Goal: Obtain resource: Obtain resource

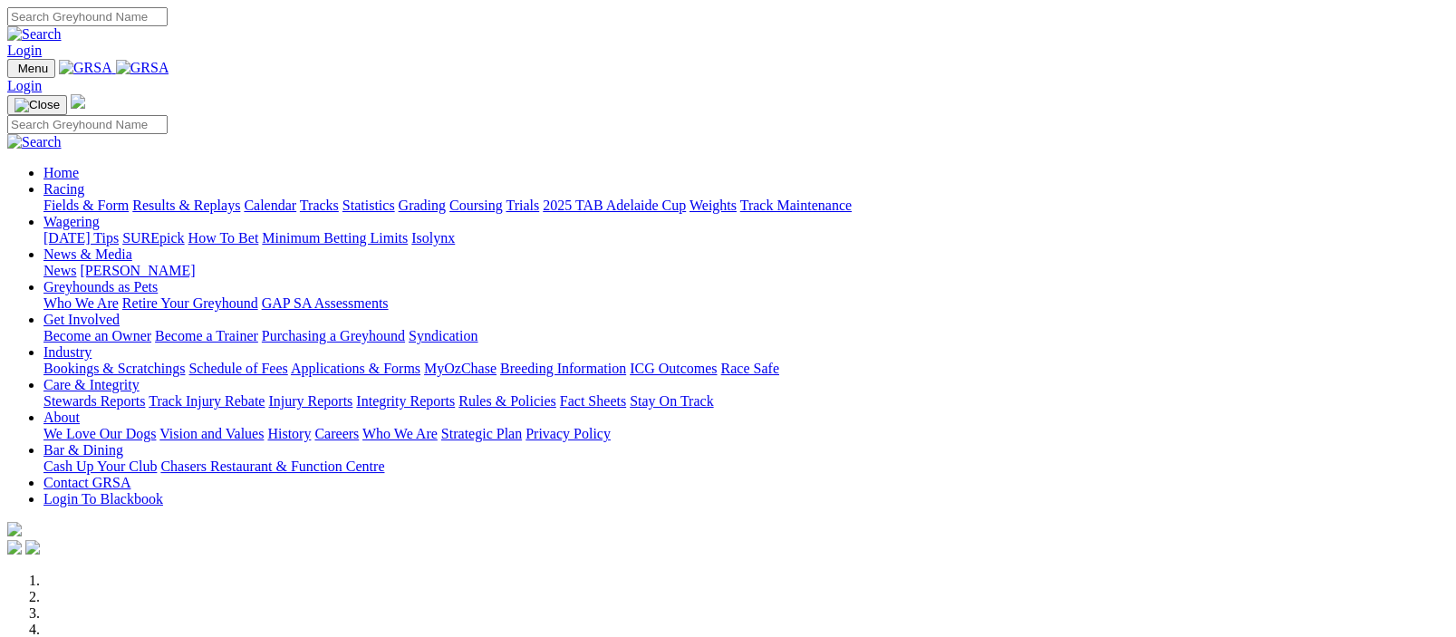
drag, startPoint x: 0, startPoint y: 0, endPoint x: 351, endPoint y: 65, distance: 356.7
click at [84, 181] on link "Racing" at bounding box center [63, 188] width 41 height 15
click at [169, 67] on img at bounding box center [142, 68] width 53 height 16
click at [84, 181] on link "Racing" at bounding box center [63, 188] width 41 height 15
click at [169, 66] on img at bounding box center [142, 68] width 53 height 16
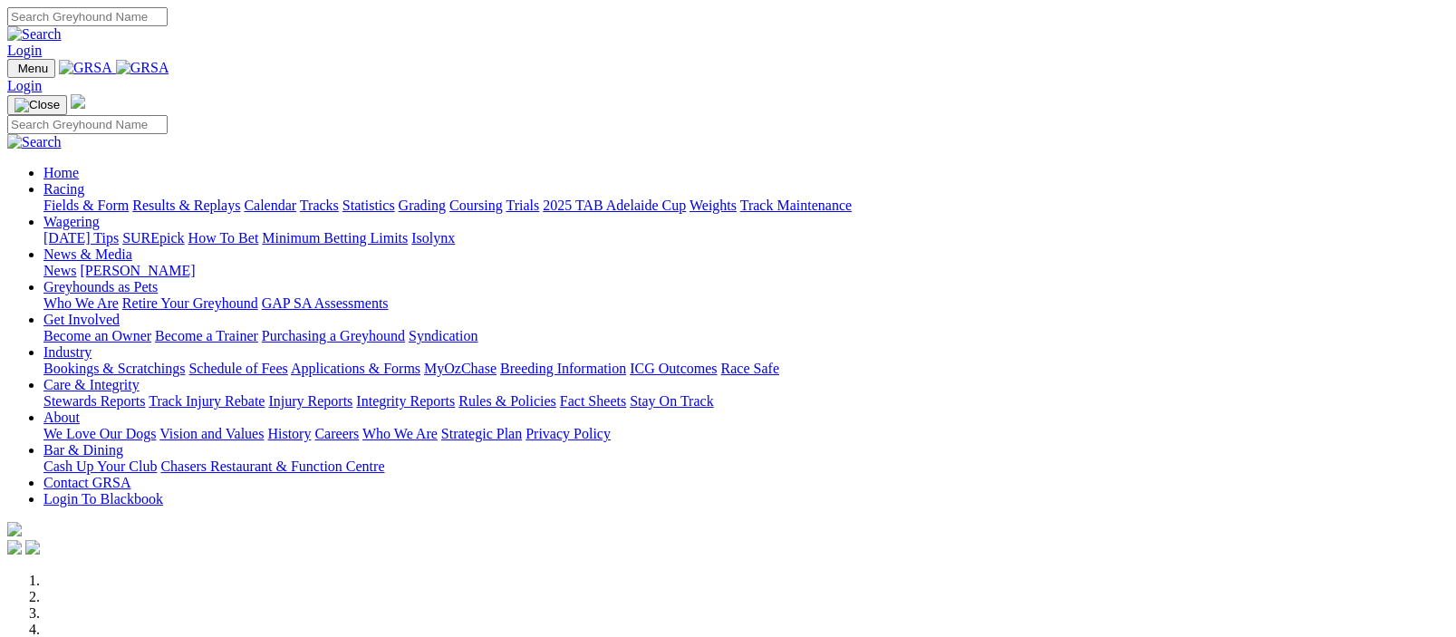
scroll to position [443, 0]
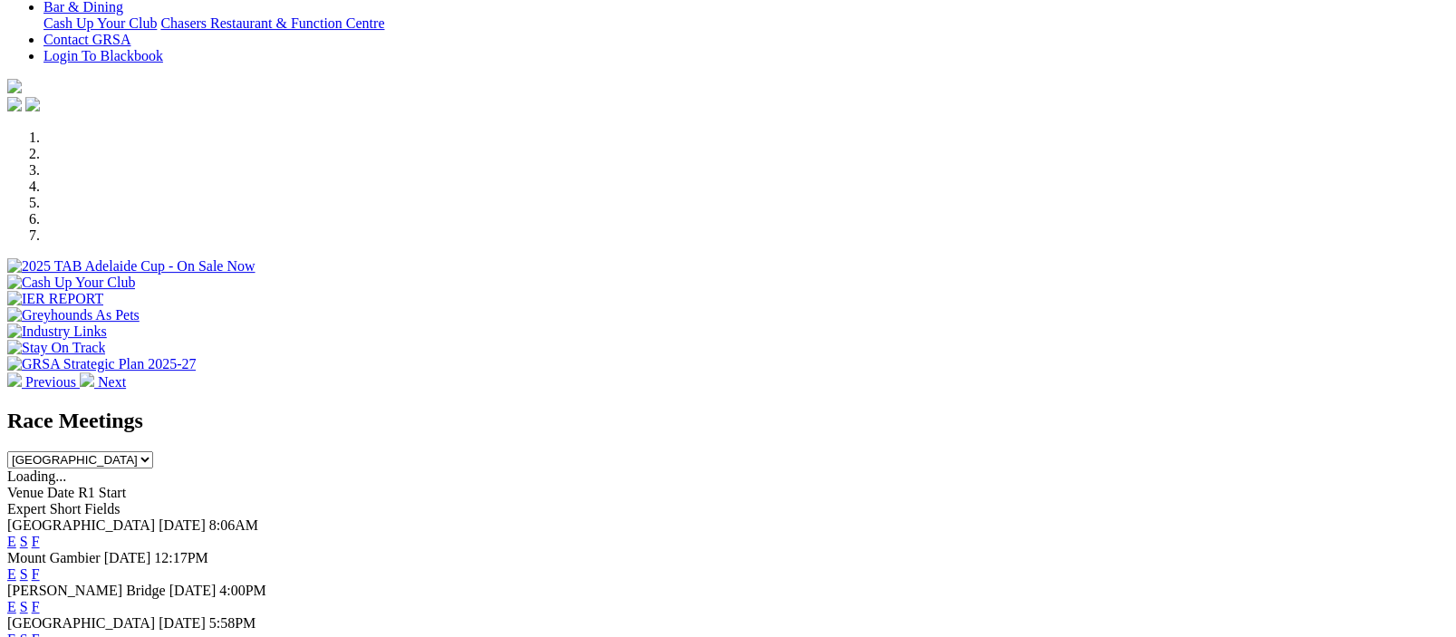
click at [40, 632] on link "F" at bounding box center [36, 639] width 8 height 15
